Goal: Check status: Check status

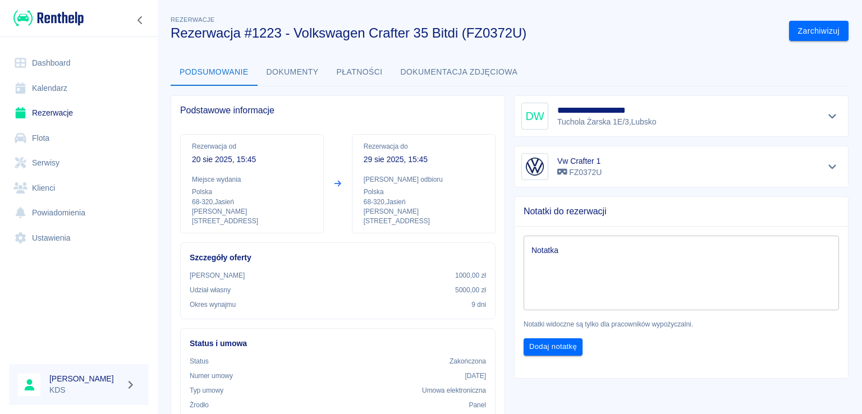
click at [52, 86] on link "Kalendarz" at bounding box center [79, 88] width 140 height 25
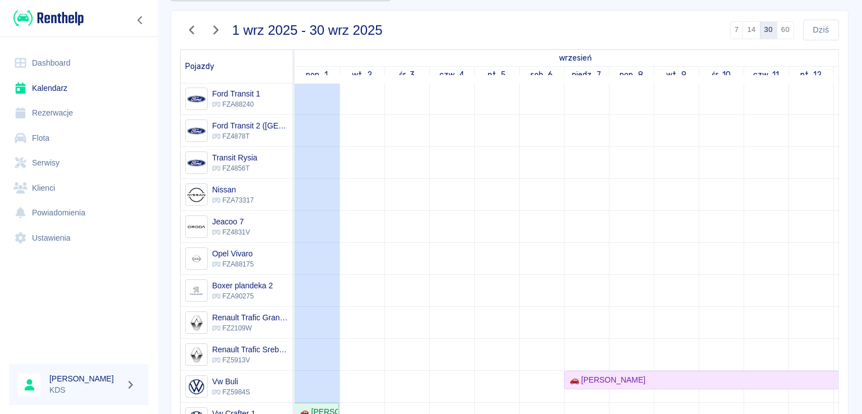
scroll to position [98, 0]
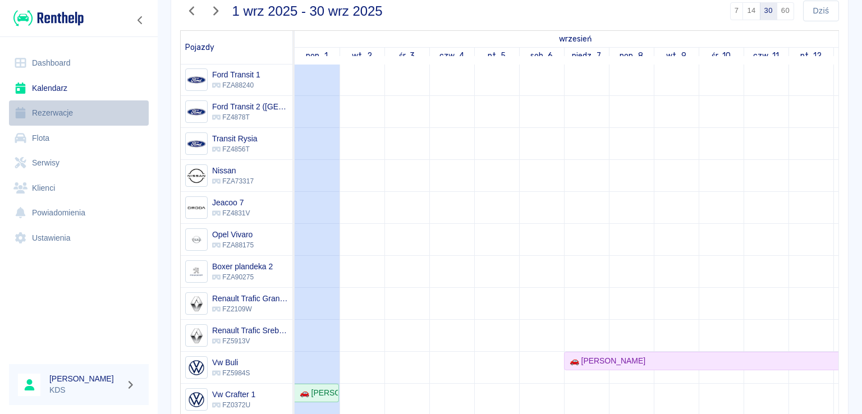
click at [65, 109] on link "Rezerwacje" at bounding box center [79, 112] width 140 height 25
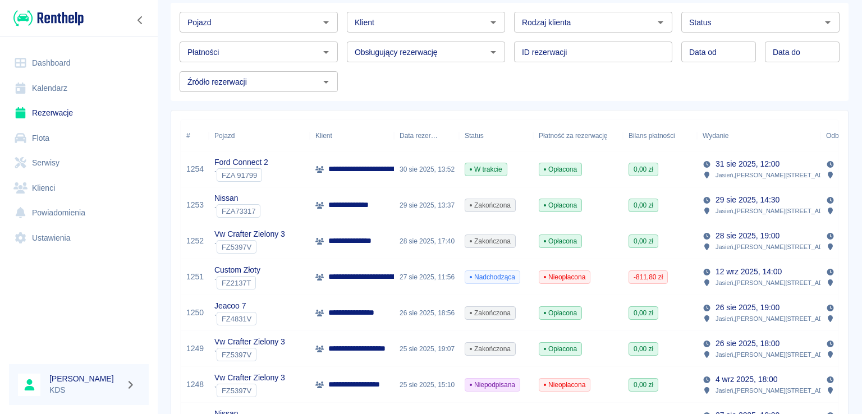
scroll to position [112, 0]
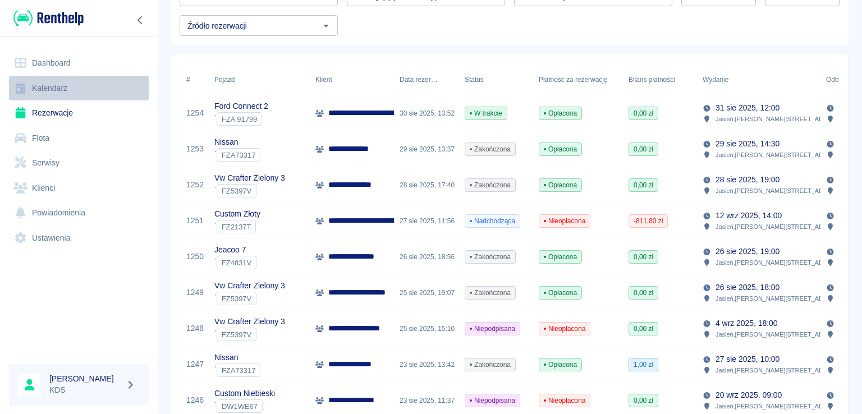
click at [59, 88] on link "Kalendarz" at bounding box center [79, 88] width 140 height 25
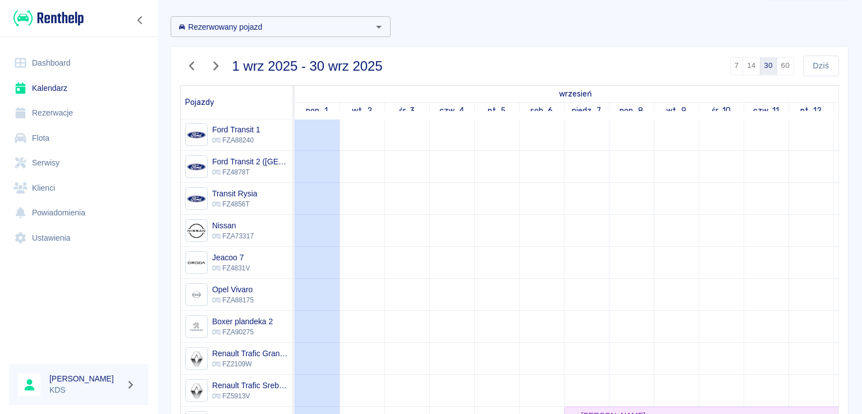
scroll to position [56, 0]
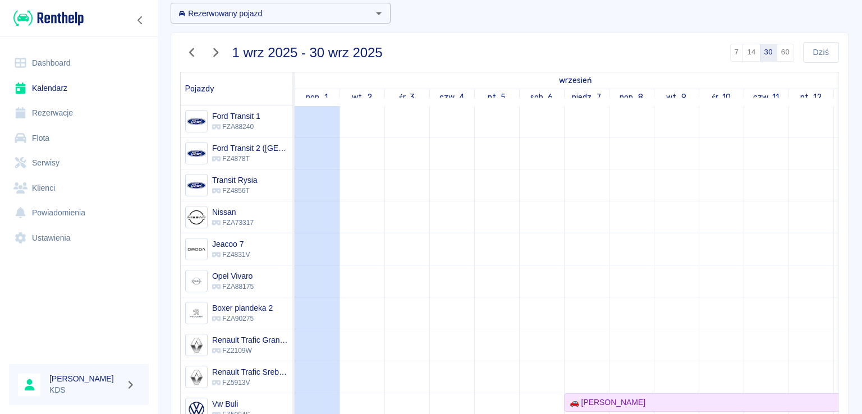
click at [81, 64] on link "Dashboard" at bounding box center [79, 62] width 140 height 25
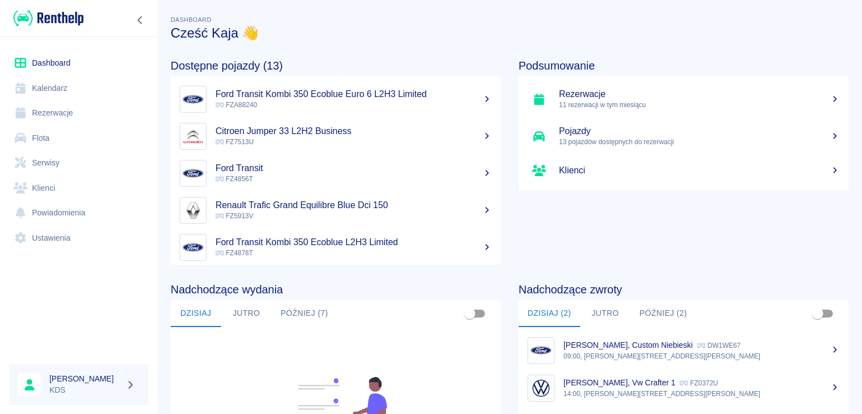
click at [82, 88] on link "Kalendarz" at bounding box center [79, 88] width 140 height 25
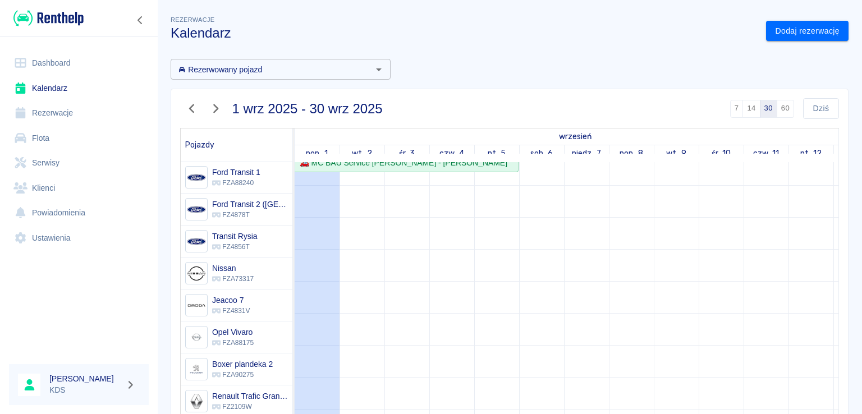
scroll to position [168, 0]
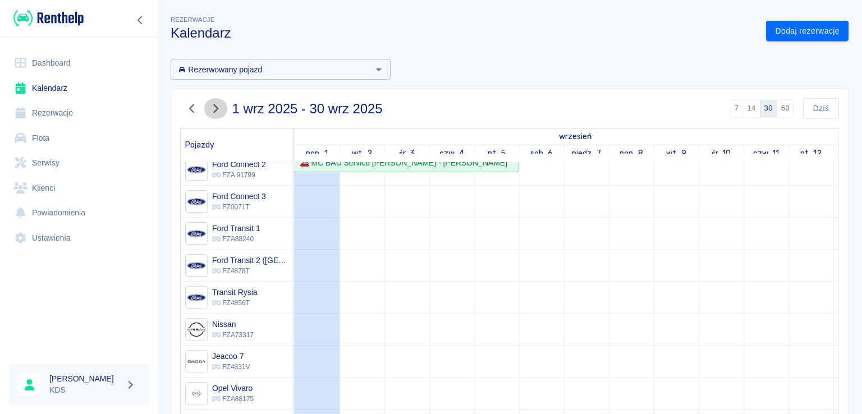
click at [212, 108] on icon "button" at bounding box center [215, 109] width 15 height 12
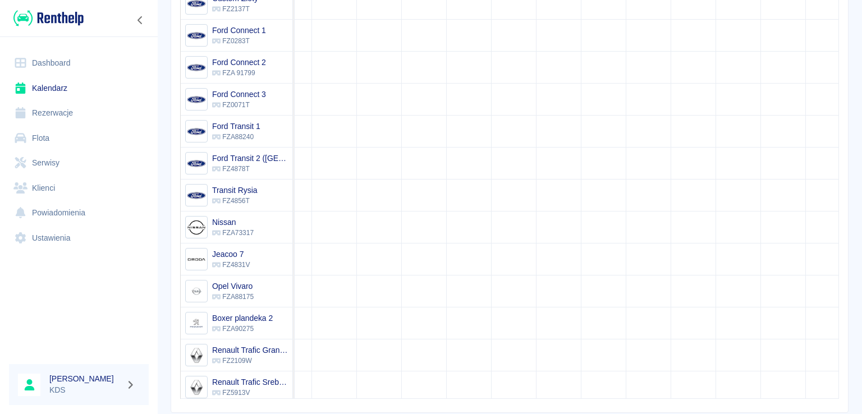
scroll to position [74, 477]
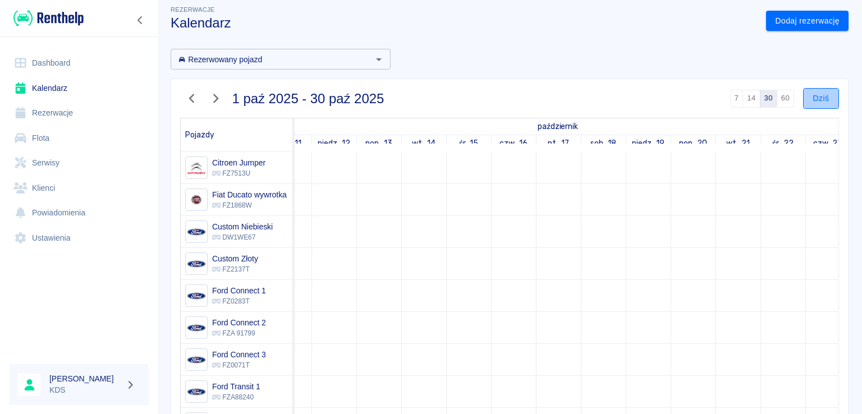
click at [803, 97] on button "Dziś" at bounding box center [821, 98] width 36 height 21
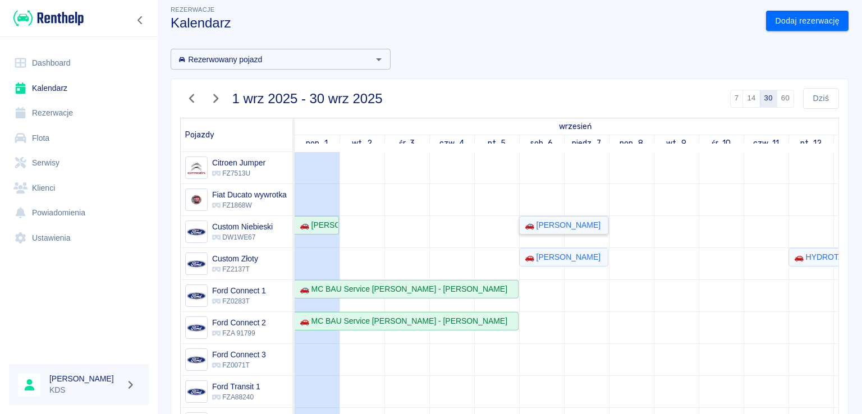
click at [559, 224] on div "🚗 [PERSON_NAME]" at bounding box center [560, 225] width 80 height 12
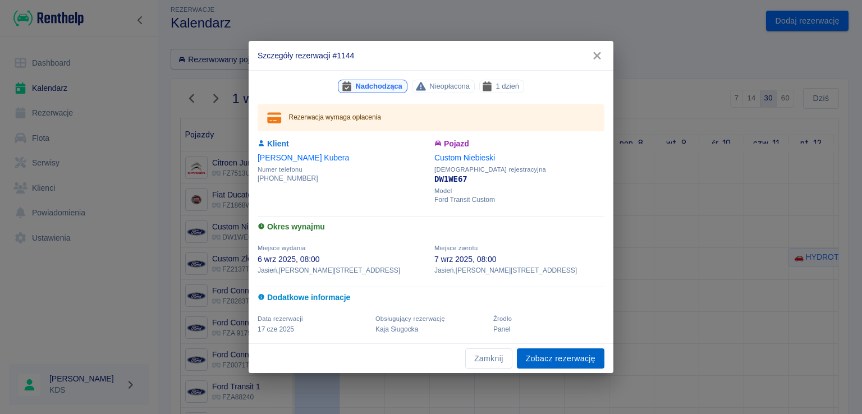
click at [564, 364] on link "Zobacz rezerwację" at bounding box center [561, 358] width 88 height 21
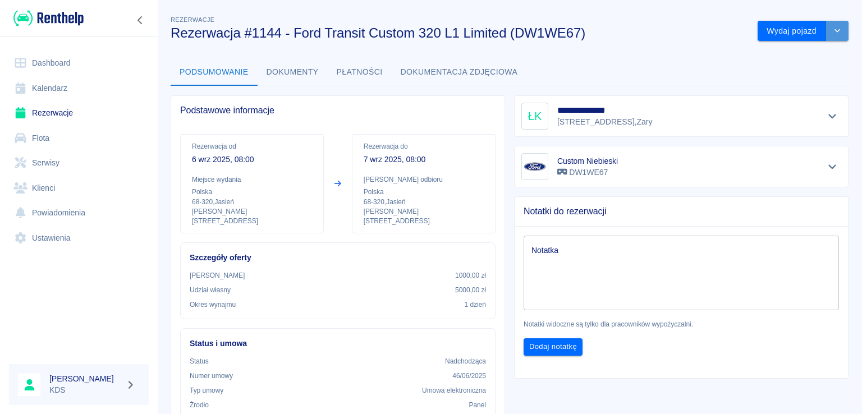
click at [835, 31] on button "drop-down" at bounding box center [837, 31] width 22 height 21
click at [694, 66] on div "Podsumowanie Dokumenty Płatności Dokumentacja zdjęciowa" at bounding box center [510, 72] width 678 height 27
click at [834, 29] on button "drop-down" at bounding box center [837, 31] width 22 height 21
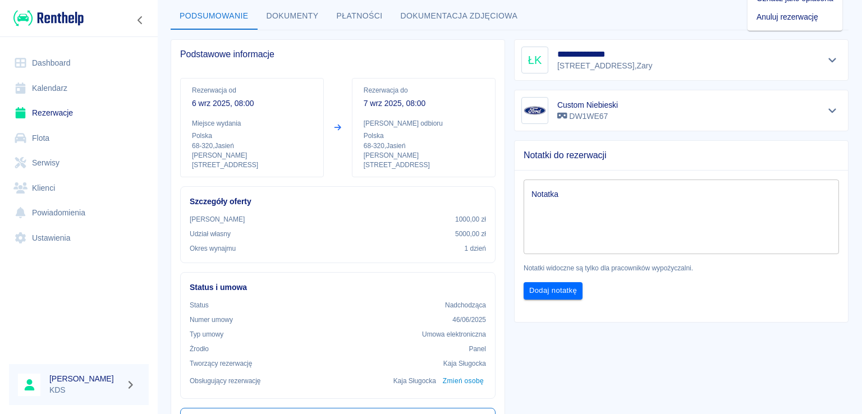
click at [362, 12] on button "Płatności" at bounding box center [360, 16] width 64 height 27
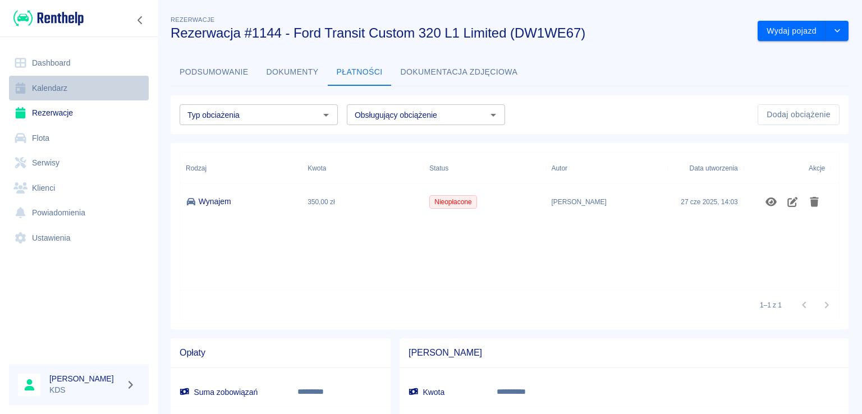
click at [47, 81] on link "Kalendarz" at bounding box center [79, 88] width 140 height 25
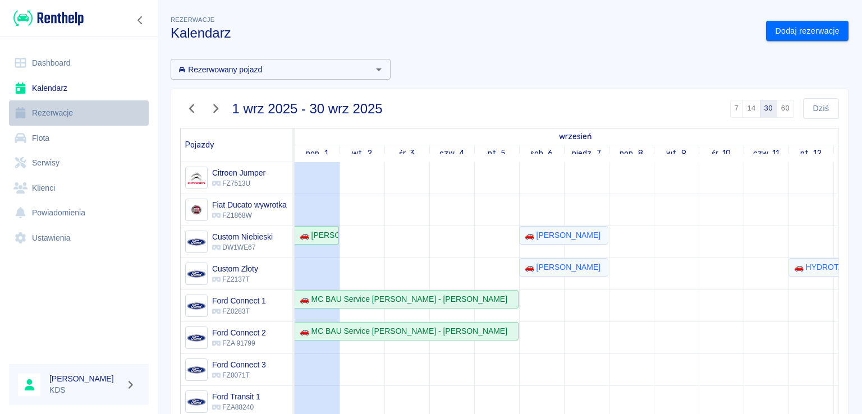
click at [46, 107] on link "Rezerwacje" at bounding box center [79, 112] width 140 height 25
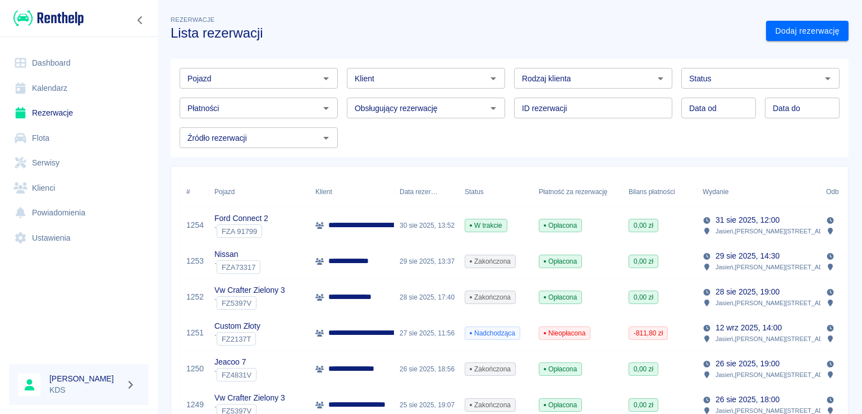
click at [606, 335] on div "Nieopłacona" at bounding box center [578, 333] width 90 height 36
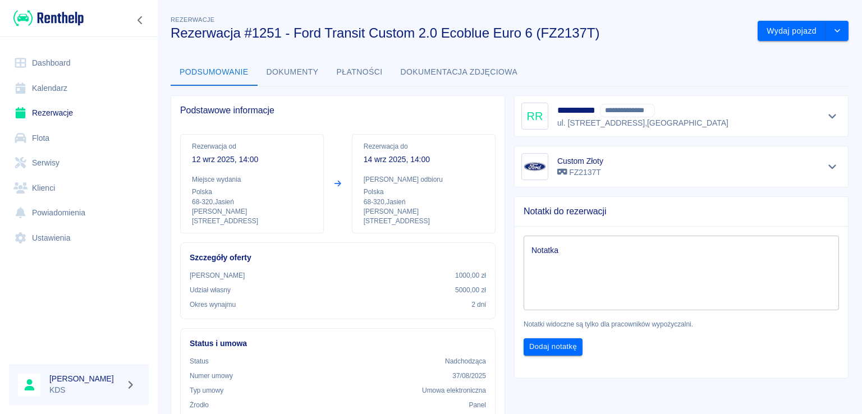
click at [823, 123] on div at bounding box center [832, 116] width 19 height 16
click at [826, 117] on icon "Pokaż szczegóły" at bounding box center [832, 116] width 13 height 10
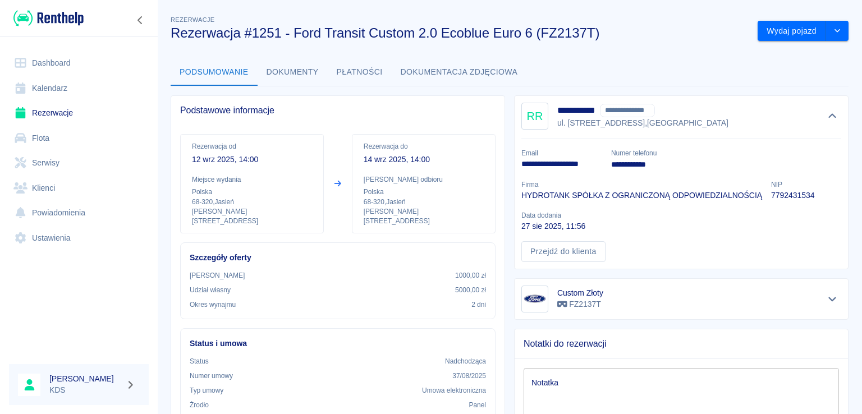
click at [70, 106] on link "Rezerwacje" at bounding box center [79, 112] width 140 height 25
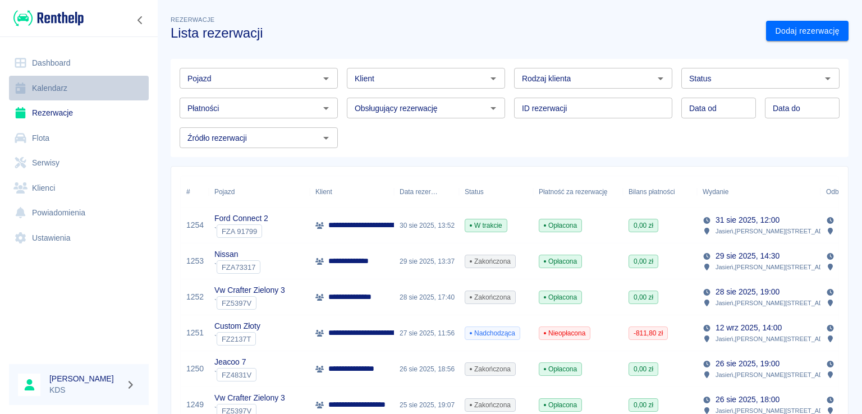
click at [61, 94] on link "Kalendarz" at bounding box center [79, 88] width 140 height 25
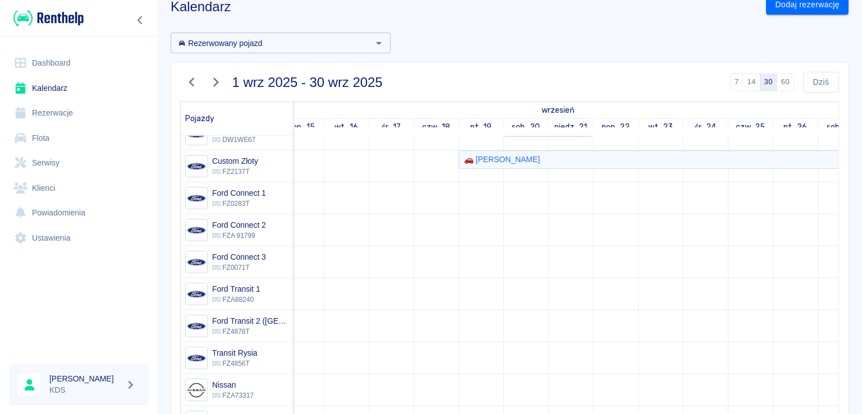
scroll to position [94, 0]
